Goal: Task Accomplishment & Management: Use online tool/utility

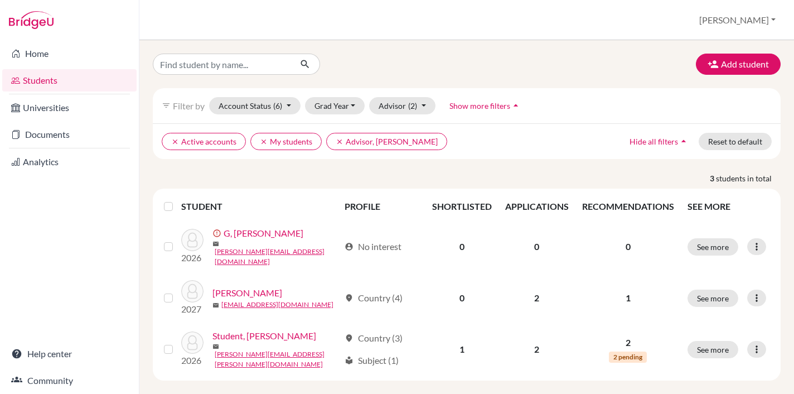
scroll to position [4, 0]
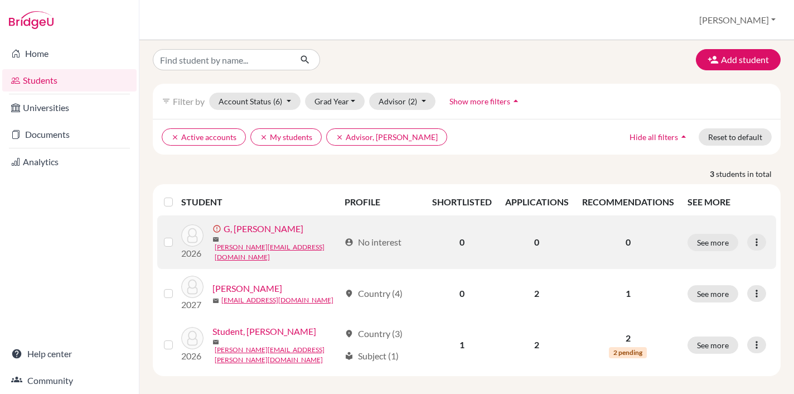
click at [242, 234] on link "G, Tanmay" at bounding box center [264, 228] width 80 height 13
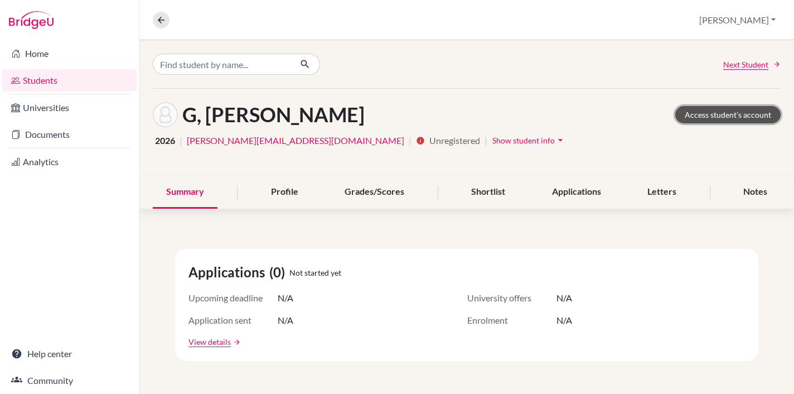
click at [714, 114] on link "Access student's account" at bounding box center [727, 114] width 105 height 17
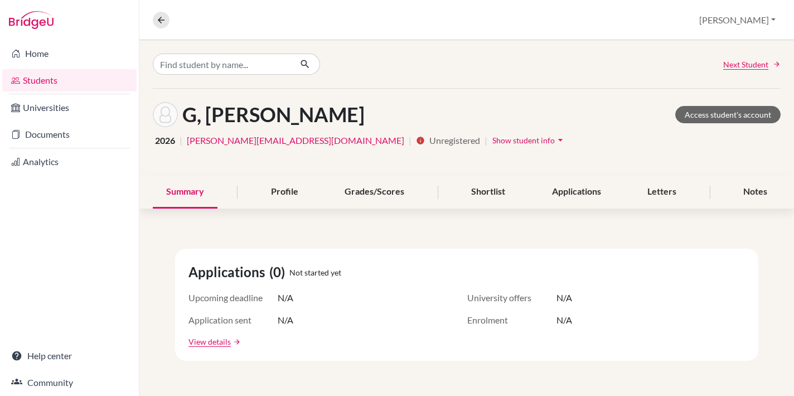
click at [55, 41] on li "Home" at bounding box center [69, 53] width 139 height 27
click at [51, 48] on link "Home" at bounding box center [69, 53] width 134 height 22
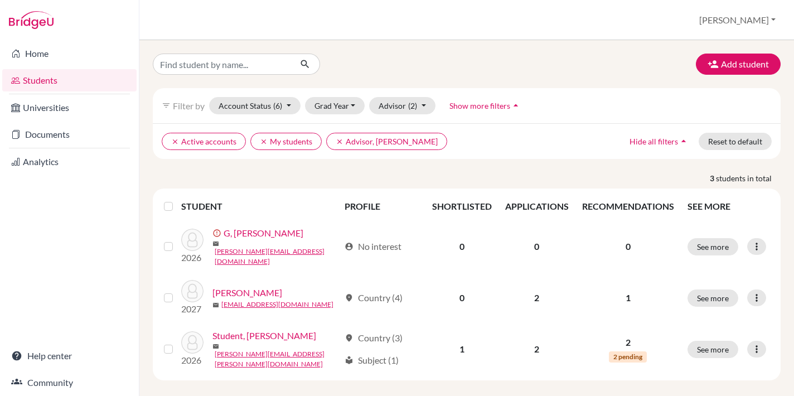
scroll to position [2, 0]
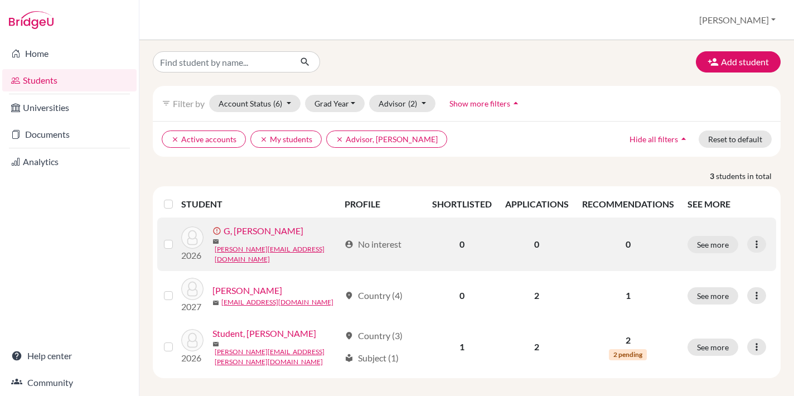
click at [247, 235] on link "G, Tanmay" at bounding box center [264, 230] width 80 height 13
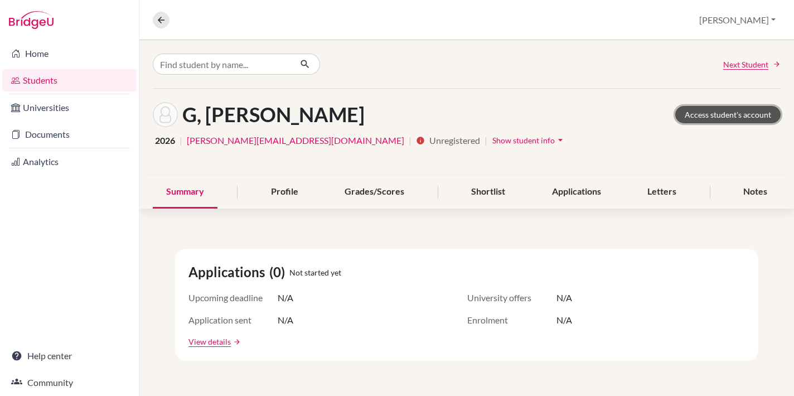
click at [723, 119] on link "Access student's account" at bounding box center [727, 114] width 105 height 17
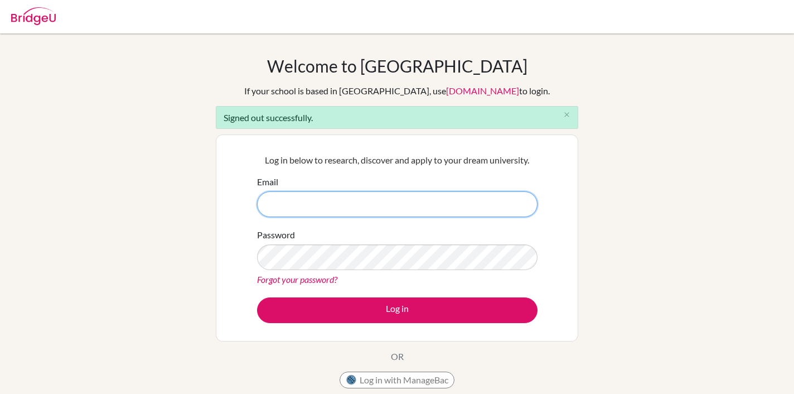
type input "[PERSON_NAME][EMAIL_ADDRESS][DOMAIN_NAME]"
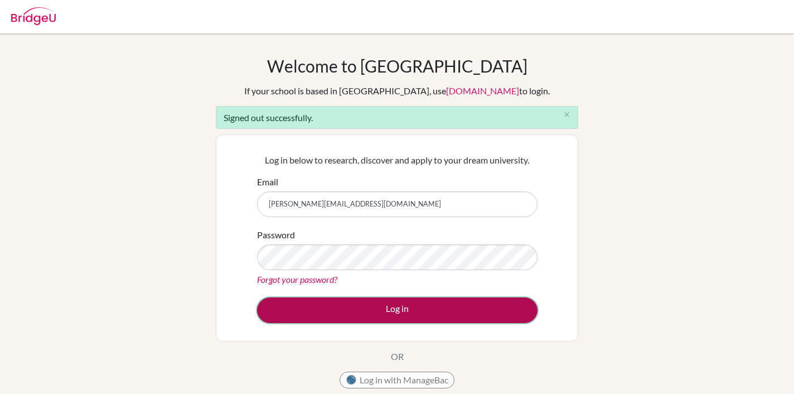
click at [430, 310] on button "Log in" at bounding box center [397, 310] width 280 height 26
